Goal: Information Seeking & Learning: Learn about a topic

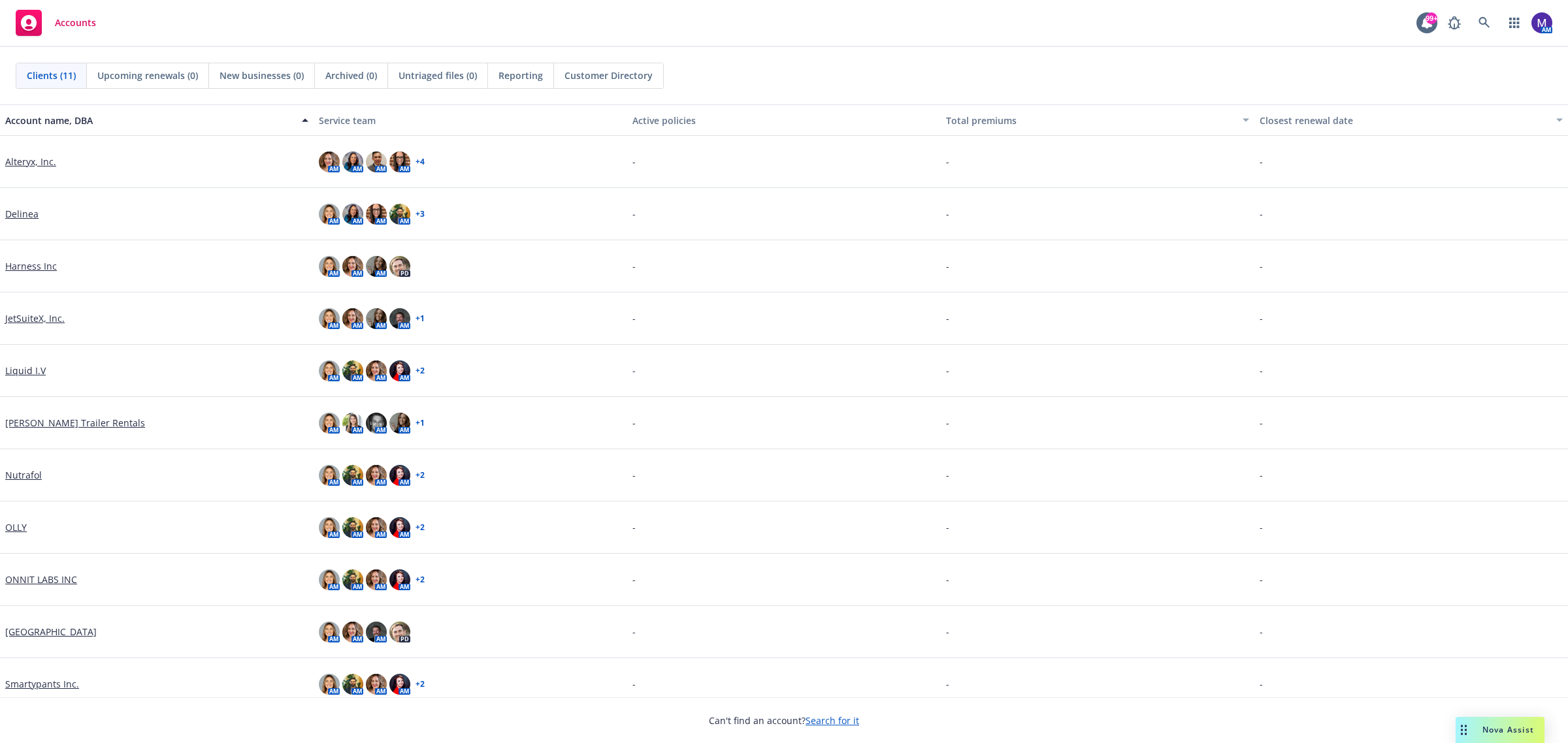
click at [18, 319] on link "JetSuiteX, Inc." at bounding box center [35, 318] width 59 height 13
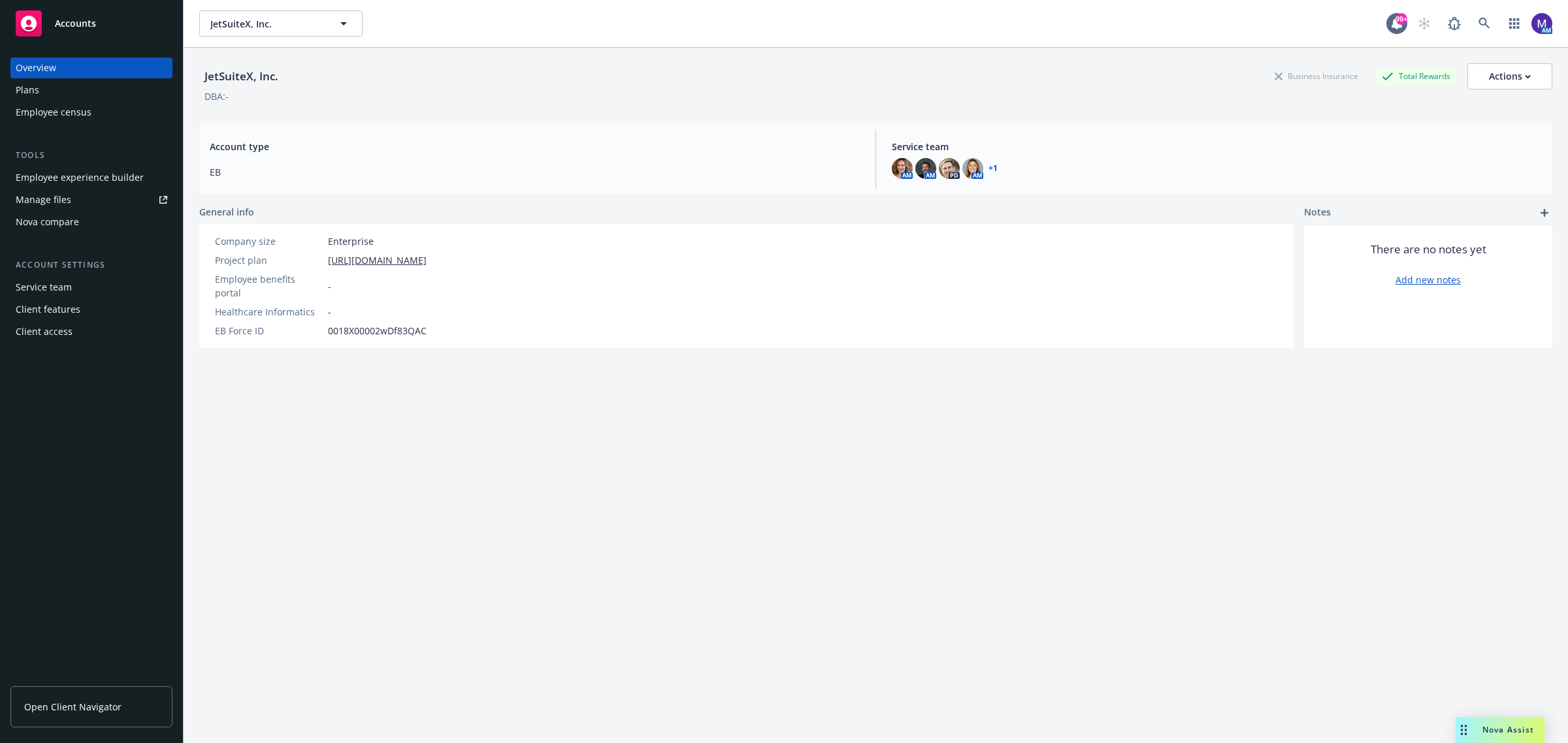
click at [83, 178] on div "Employee experience builder" at bounding box center [80, 177] width 128 height 21
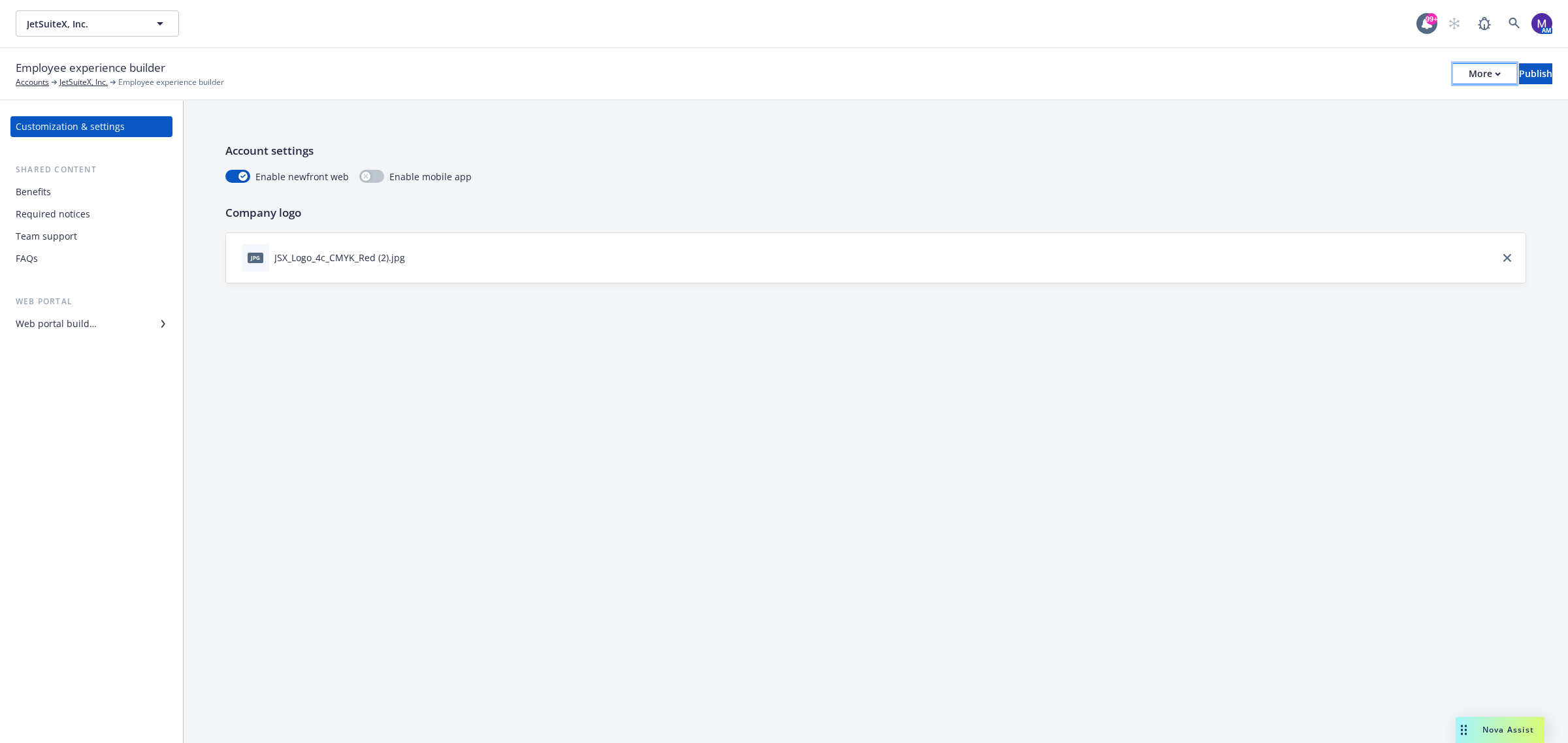
click at [1468, 73] on div "More" at bounding box center [1484, 73] width 32 height 19
click at [1386, 123] on link "Copy portal link" at bounding box center [1376, 128] width 193 height 26
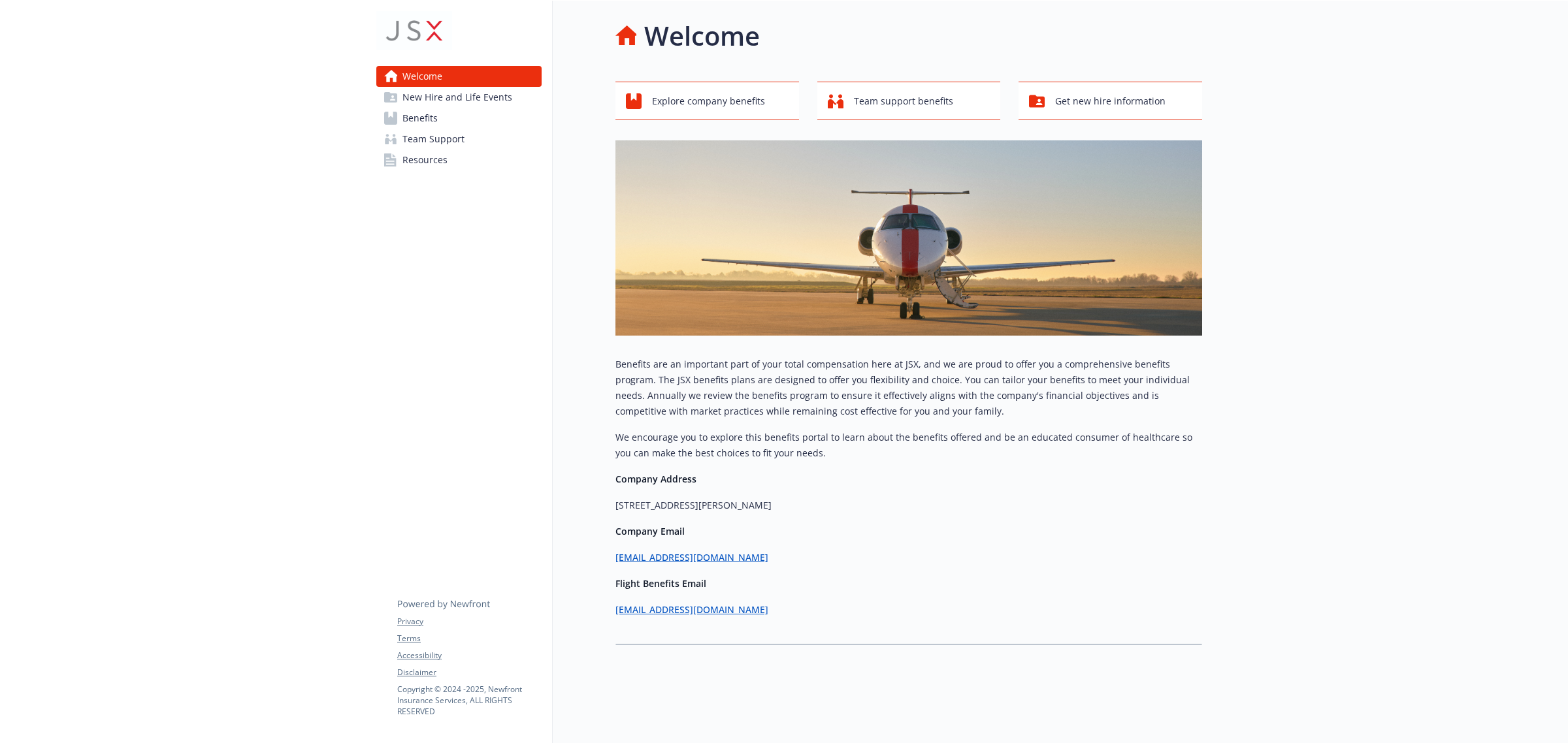
click at [468, 120] on link "Benefits" at bounding box center [459, 118] width 165 height 21
